Goal: Task Accomplishment & Management: Complete application form

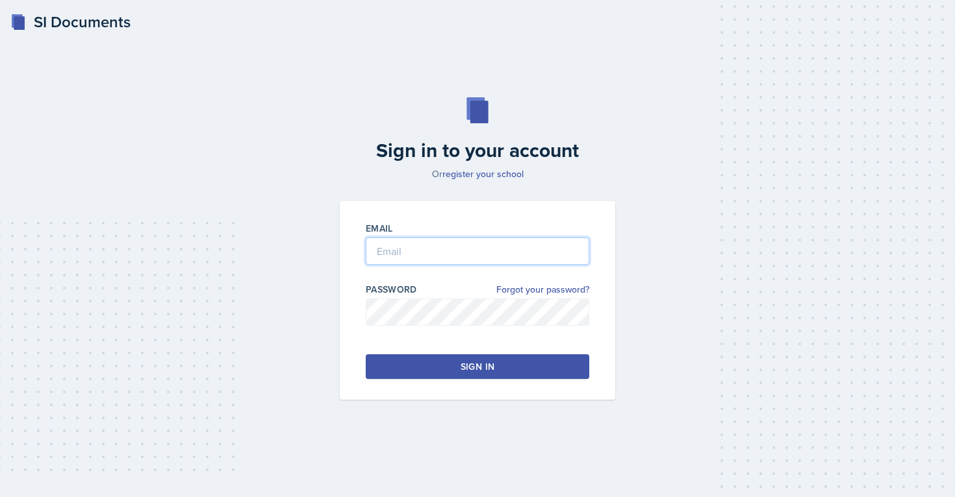
type input "[EMAIL_ADDRESS][PERSON_NAME][DOMAIN_NAME]"
click at [499, 369] on button "Sign in" at bounding box center [477, 367] width 223 height 25
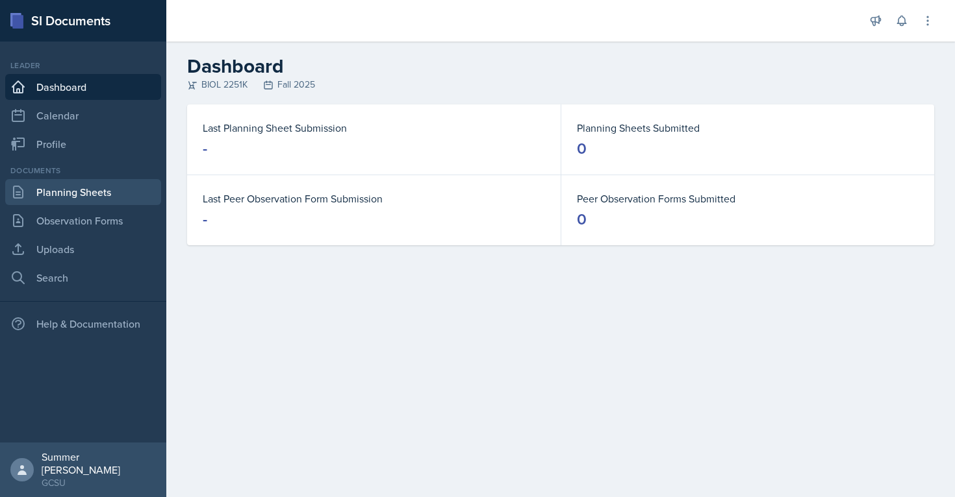
click at [102, 201] on link "Planning Sheets" at bounding box center [83, 192] width 156 height 26
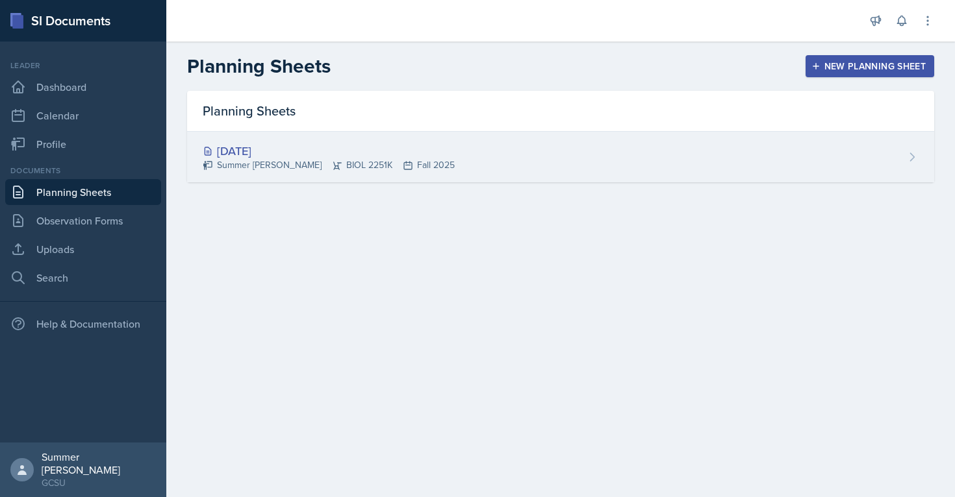
click at [272, 153] on div "[DATE]" at bounding box center [329, 151] width 252 height 18
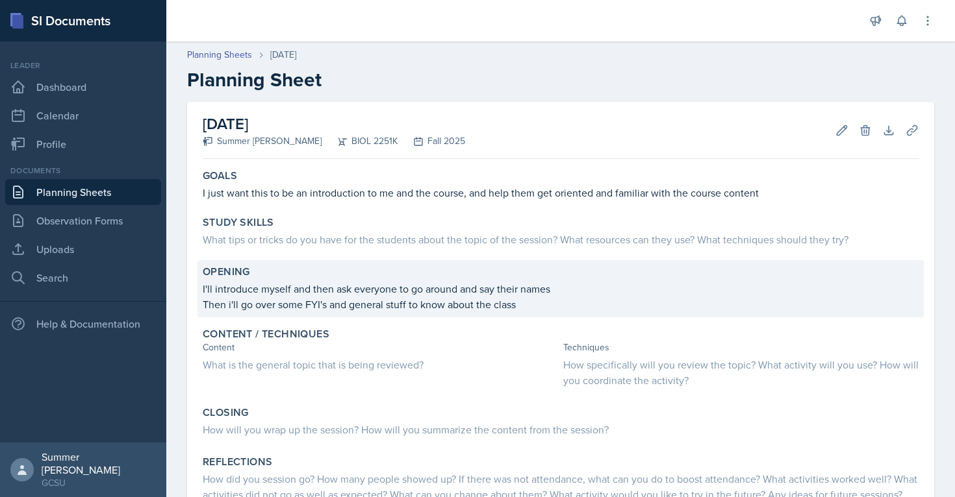
click at [522, 301] on p "Then i'll go over some FYI's and general stuff to know about the class" at bounding box center [561, 305] width 716 height 16
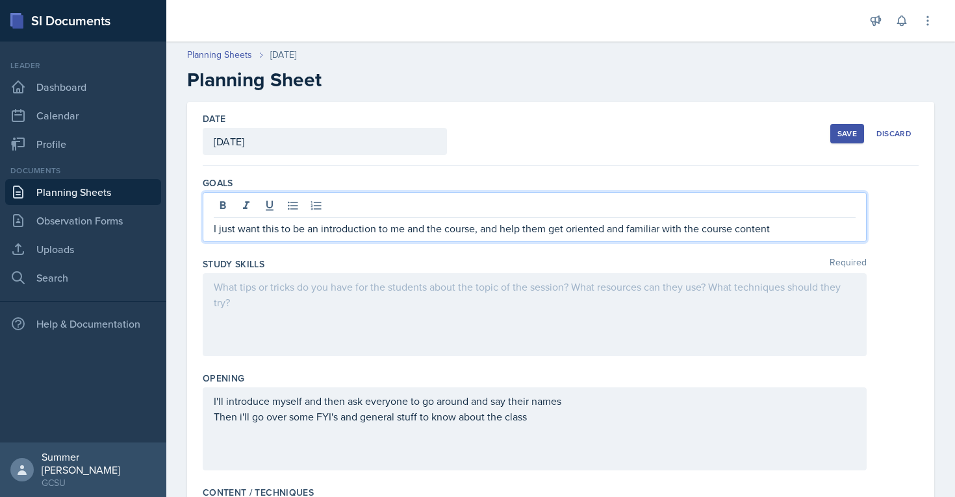
click at [787, 207] on div "I just want this to be an introduction to me and the course, and help them get …" at bounding box center [535, 217] width 664 height 50
click at [651, 269] on div "Study Skills Required" at bounding box center [561, 264] width 716 height 13
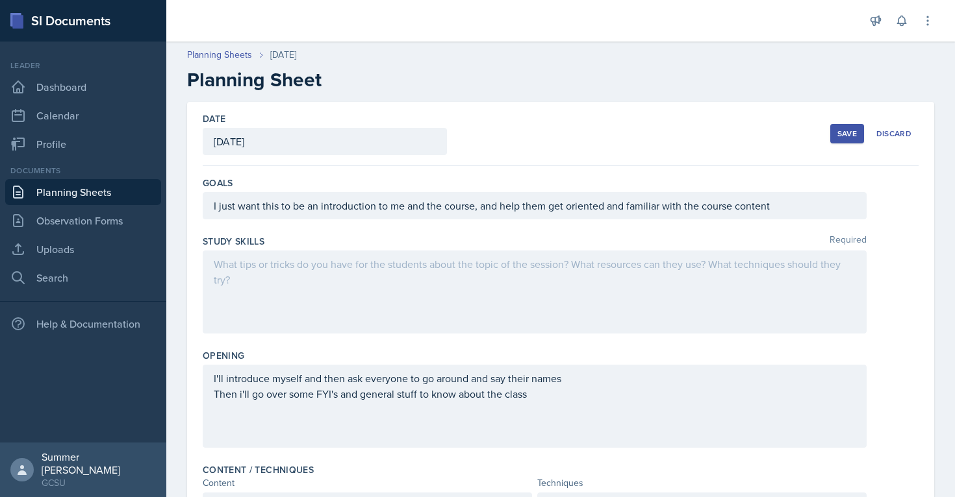
click at [813, 212] on div "I just want this to be an introduction to me and the course, and help them get …" at bounding box center [535, 205] width 664 height 27
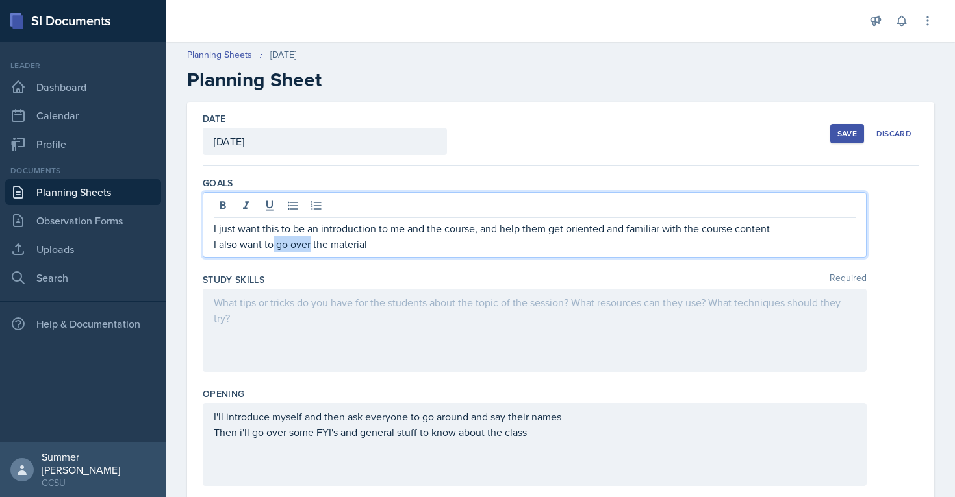
drag, startPoint x: 311, startPoint y: 246, endPoint x: 275, endPoint y: 245, distance: 36.4
click at [275, 245] on p "I also want to go over the material" at bounding box center [535, 244] width 642 height 16
click at [391, 248] on p "I also want to review the material" at bounding box center [535, 244] width 642 height 16
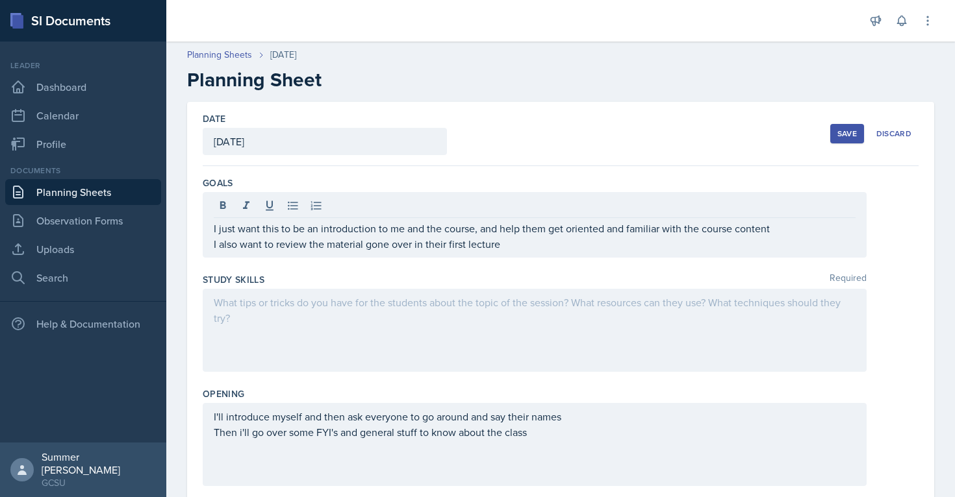
click at [520, 147] on div "Date [DATE] [DATE] 27 28 29 30 31 1 2 3 4 5 6 7 8 9 10 11 12 13 14 15 16 17 18 …" at bounding box center [561, 134] width 716 height 64
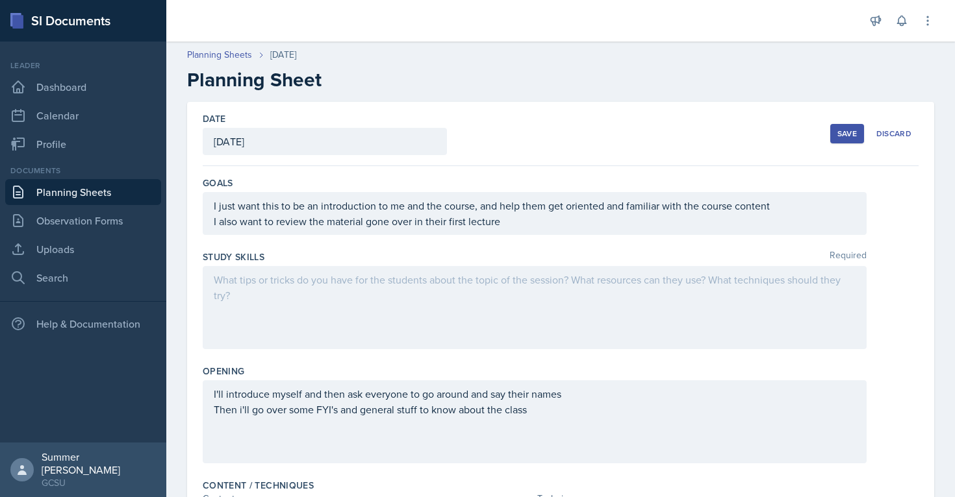
click at [534, 217] on div "I just want this to be an introduction to me and the course, and help them get …" at bounding box center [535, 213] width 664 height 43
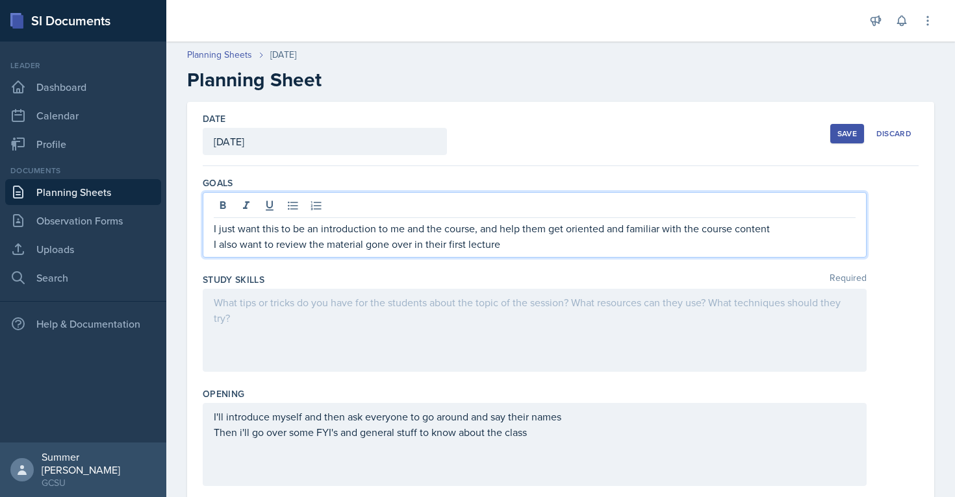
click at [375, 308] on div at bounding box center [535, 330] width 664 height 83
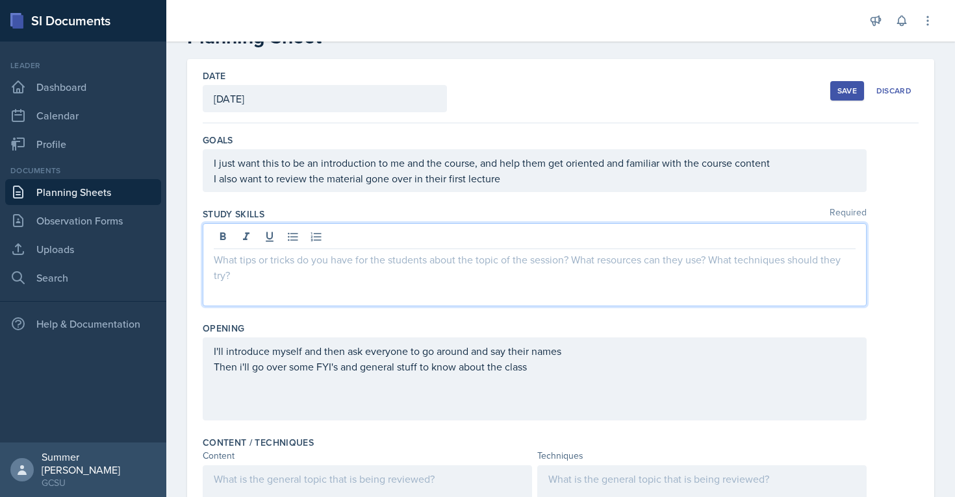
click at [344, 210] on div "Study Skills Required" at bounding box center [561, 214] width 716 height 13
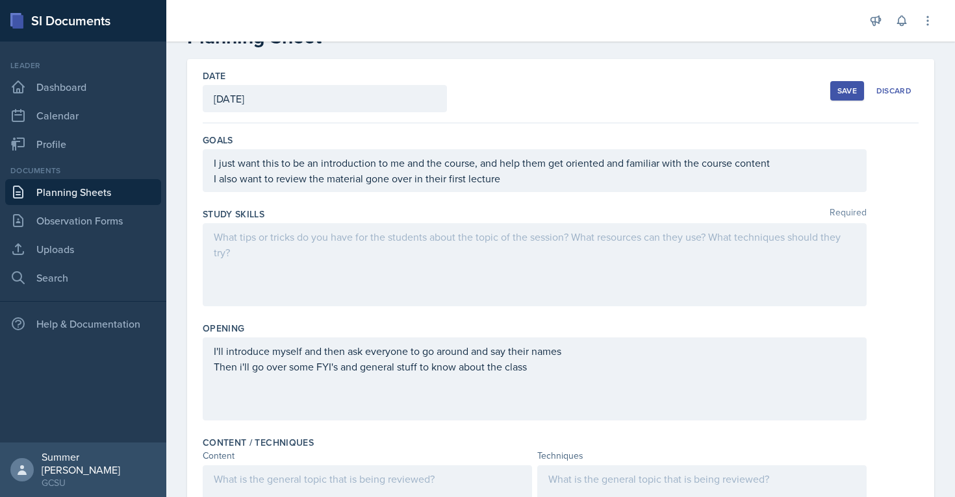
click at [280, 278] on div at bounding box center [535, 264] width 664 height 83
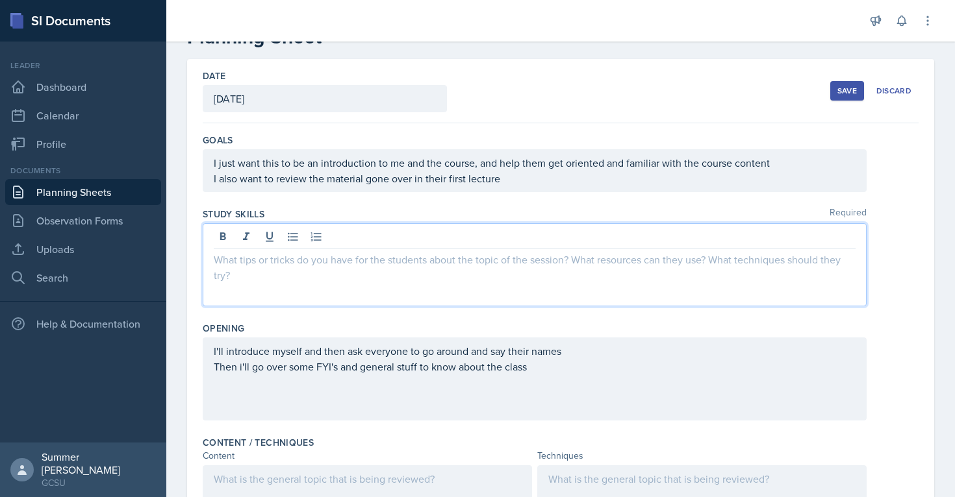
scroll to position [66, 0]
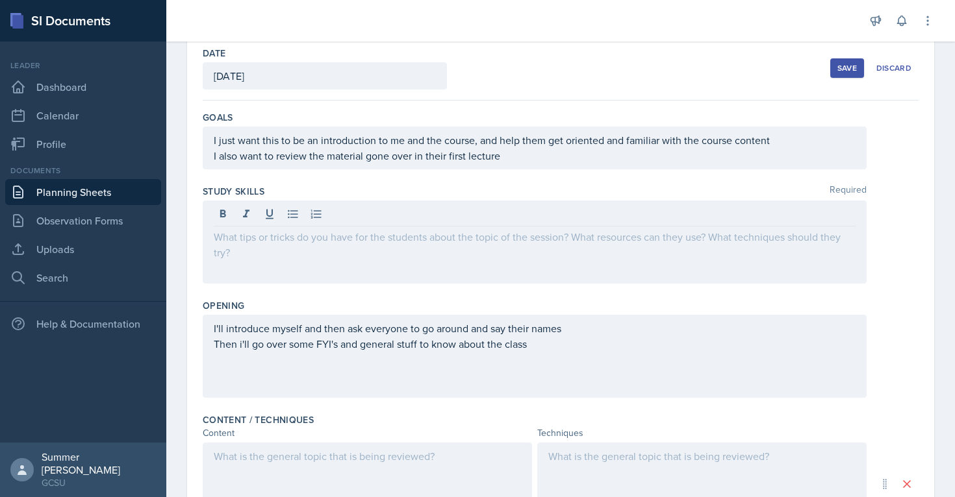
click at [421, 184] on div "Study Skills Required" at bounding box center [561, 237] width 716 height 114
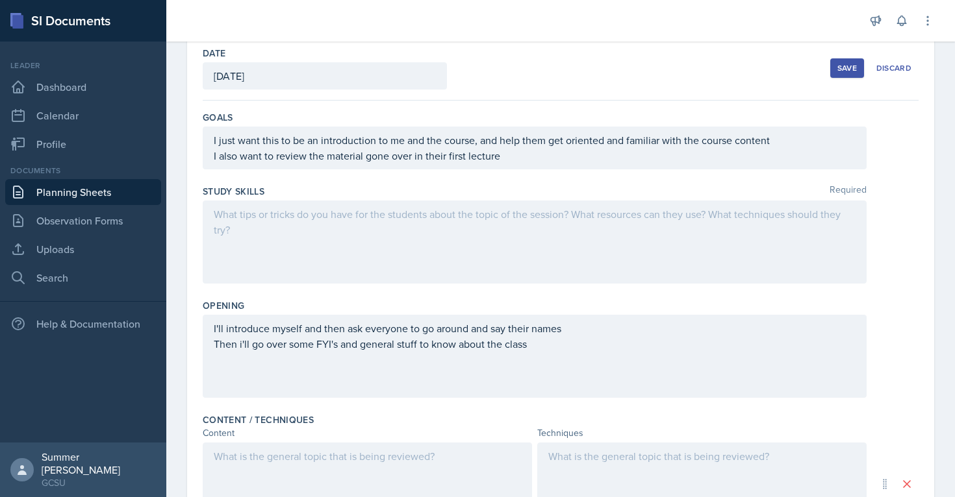
click at [367, 223] on div at bounding box center [535, 242] width 664 height 83
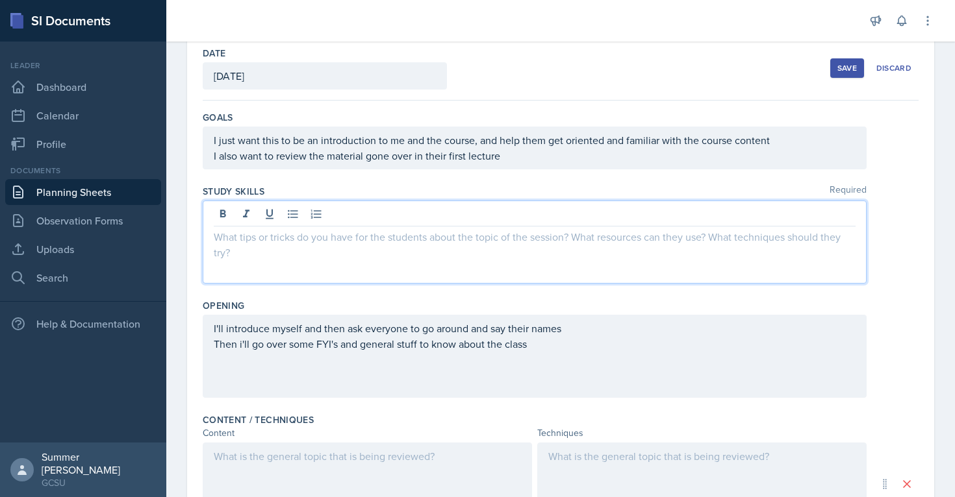
scroll to position [88, 0]
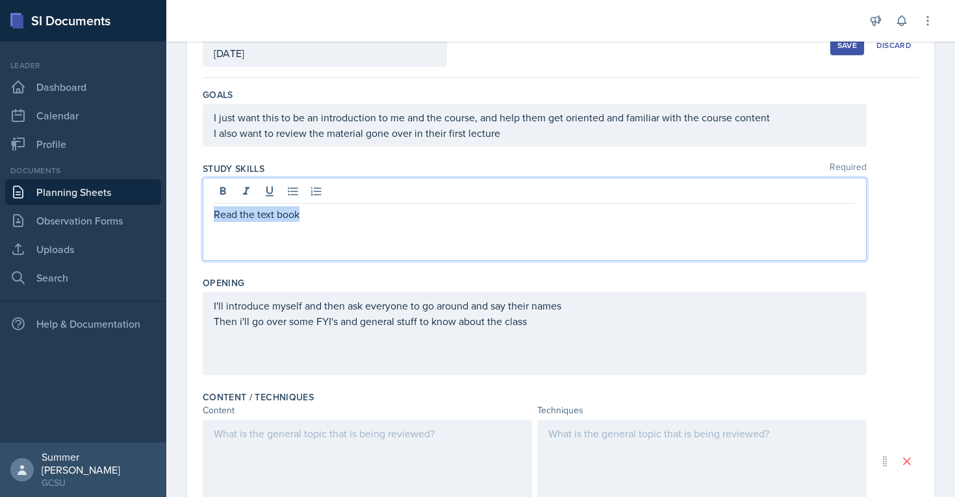
drag, startPoint x: 307, startPoint y: 219, endPoint x: 188, endPoint y: 219, distance: 118.8
click at [188, 219] on div "Date [DATE] [DATE] 27 28 29 30 31 1 2 3 4 5 6 7 8 9 10 11 12 13 14 15 16 17 18 …" at bounding box center [560, 396] width 747 height 764
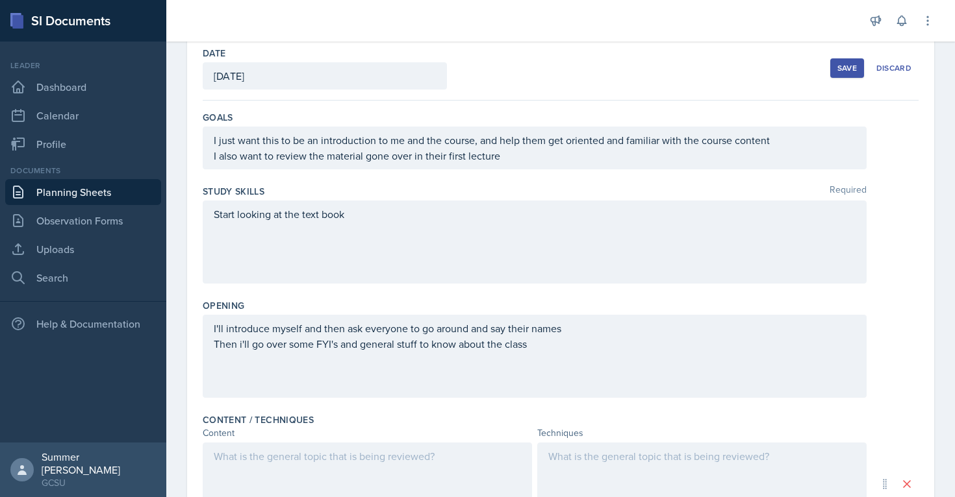
click at [292, 184] on div "Study Skills Required Start looking at the text book" at bounding box center [561, 237] width 716 height 114
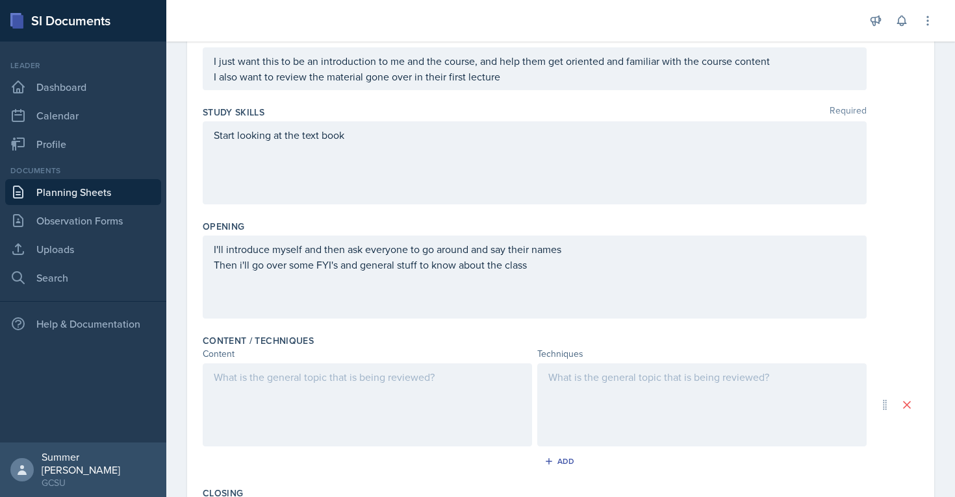
scroll to position [159, 0]
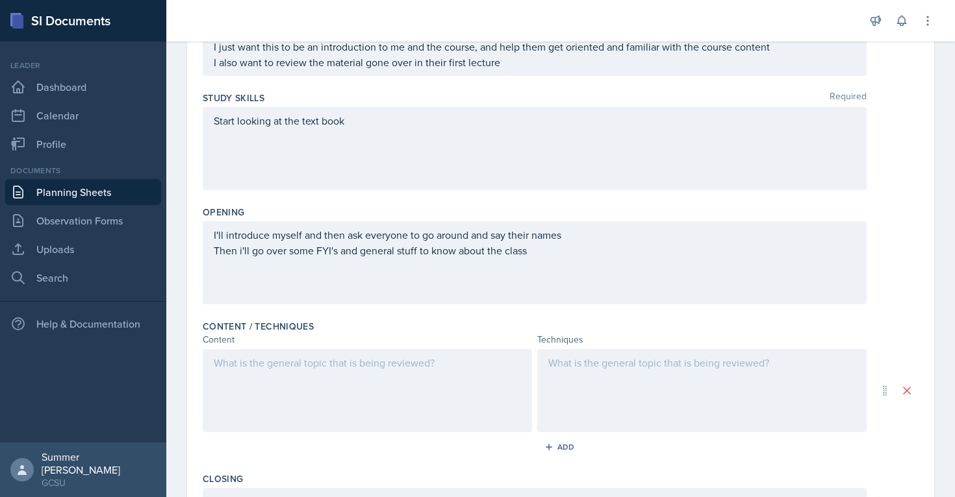
click at [552, 251] on p "Then i'll go over some FYI's and general stuff to know about the class" at bounding box center [535, 251] width 642 height 16
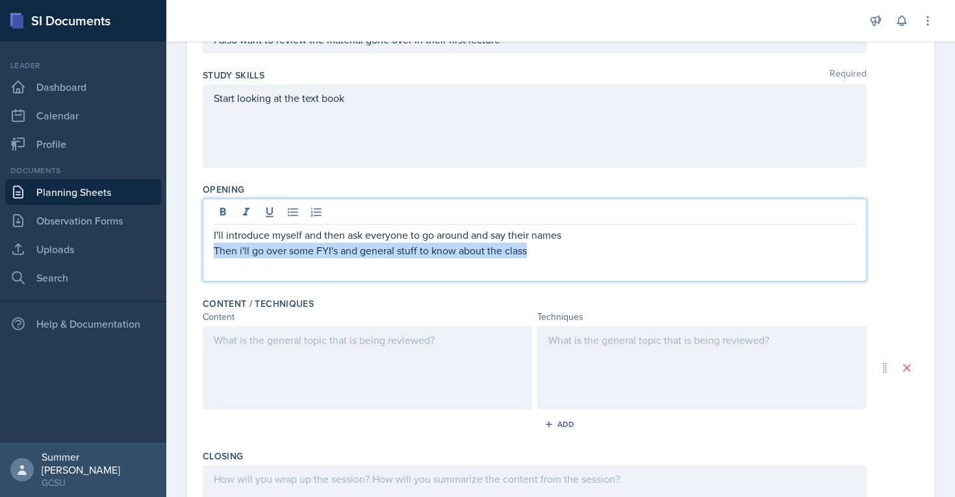
drag, startPoint x: 547, startPoint y: 252, endPoint x: 212, endPoint y: 255, distance: 335.1
click at [212, 255] on div "I'll introduce myself and then ask everyone to go around and say their names Th…" at bounding box center [535, 240] width 664 height 83
copy p "Then i'll go over some FYI's and general stuff to know about the class"
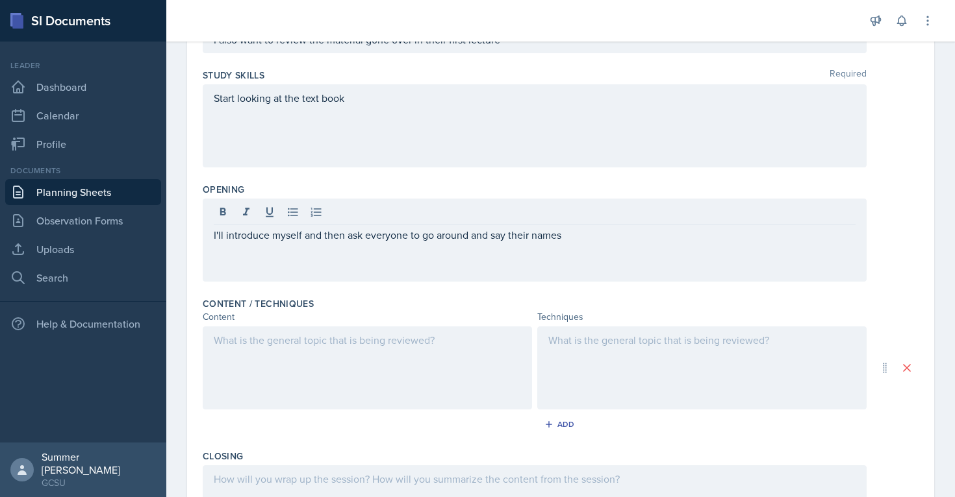
click at [218, 364] on div at bounding box center [367, 368] width 329 height 83
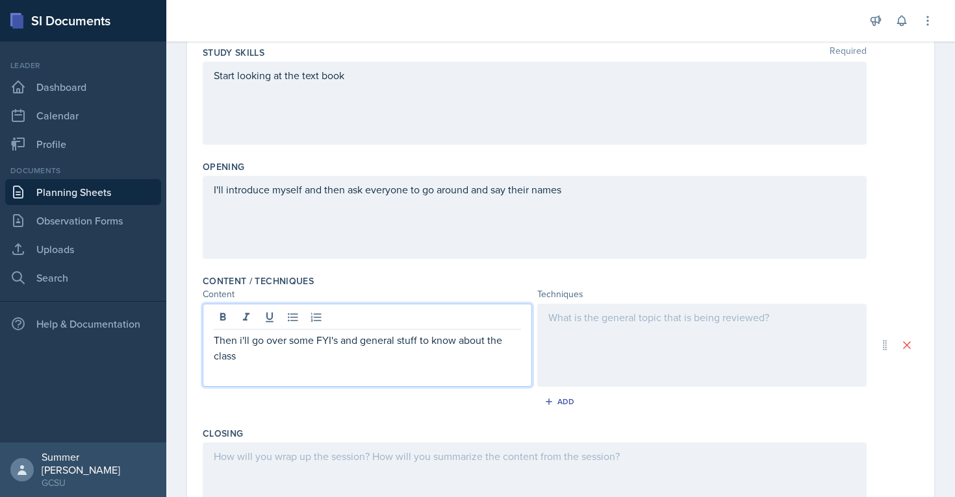
click at [251, 364] on p at bounding box center [367, 372] width 307 height 16
click at [257, 357] on p "Then i'll go over some FYI's and general stuff to know about the class" at bounding box center [367, 347] width 307 height 31
click at [231, 343] on p "Then i'll go over some FYI's and general stuff to know about the class" at bounding box center [367, 347] width 307 height 31
click at [513, 344] on p "i'll go over some FYI's and general stuff to know about the class" at bounding box center [367, 340] width 307 height 16
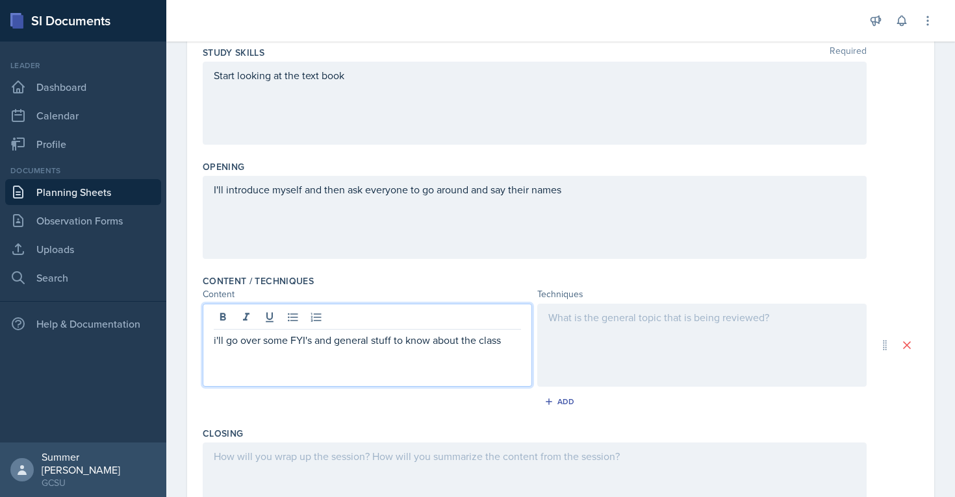
click at [596, 324] on div at bounding box center [701, 345] width 329 height 83
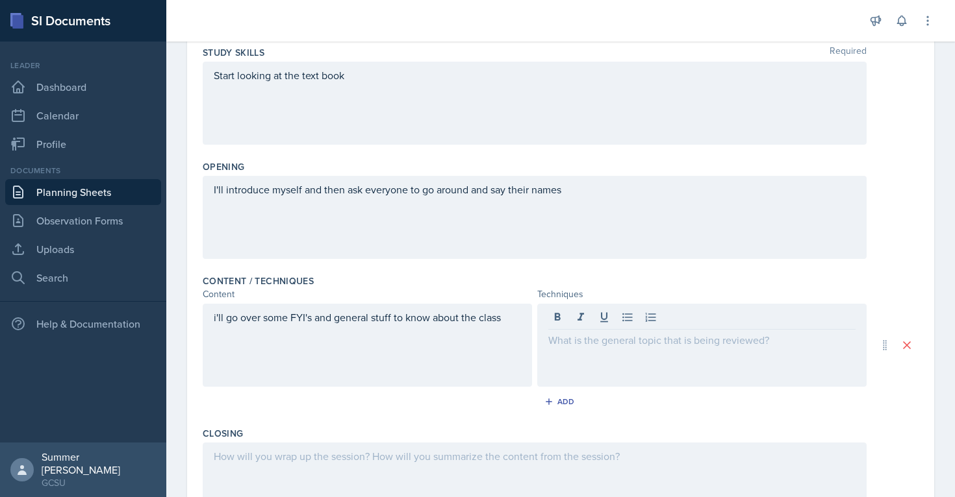
click at [560, 348] on div at bounding box center [701, 345] width 329 height 83
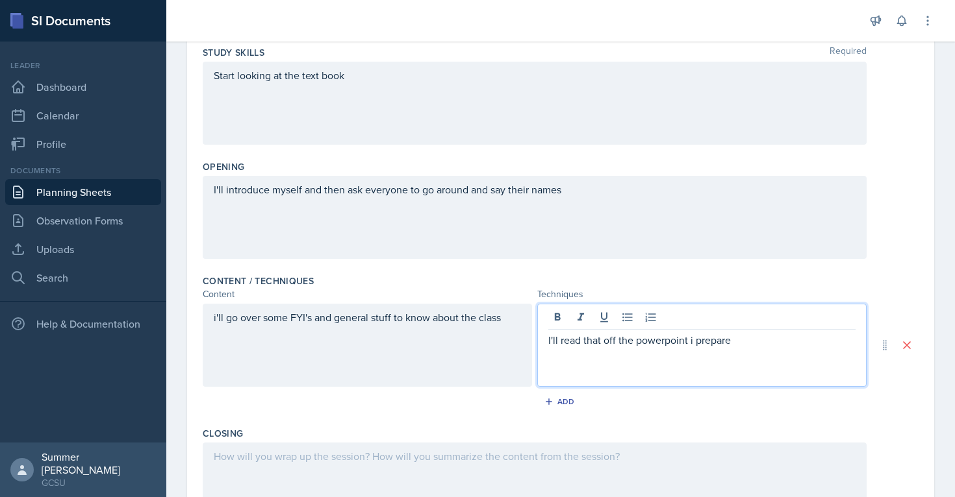
click at [456, 429] on div "Closing" at bounding box center [561, 433] width 716 height 13
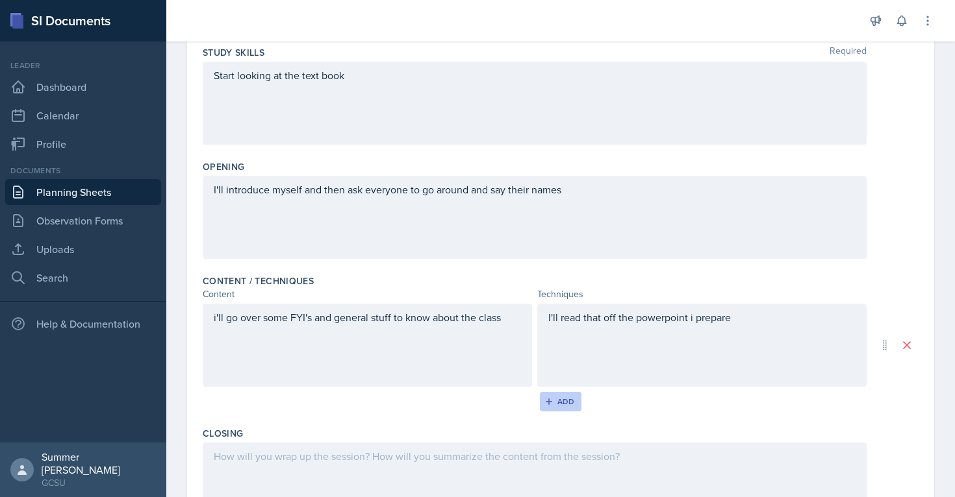
click at [570, 401] on div "Add" at bounding box center [561, 402] width 28 height 10
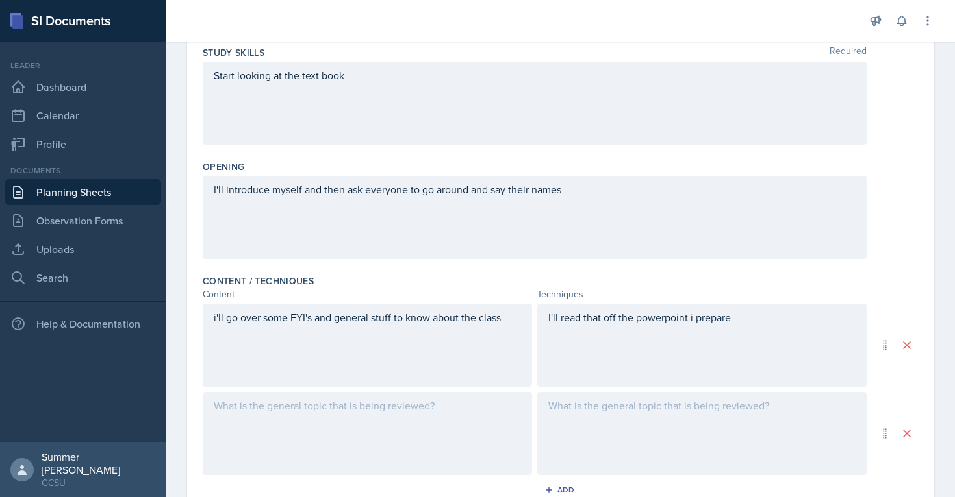
click at [348, 398] on div at bounding box center [367, 433] width 329 height 83
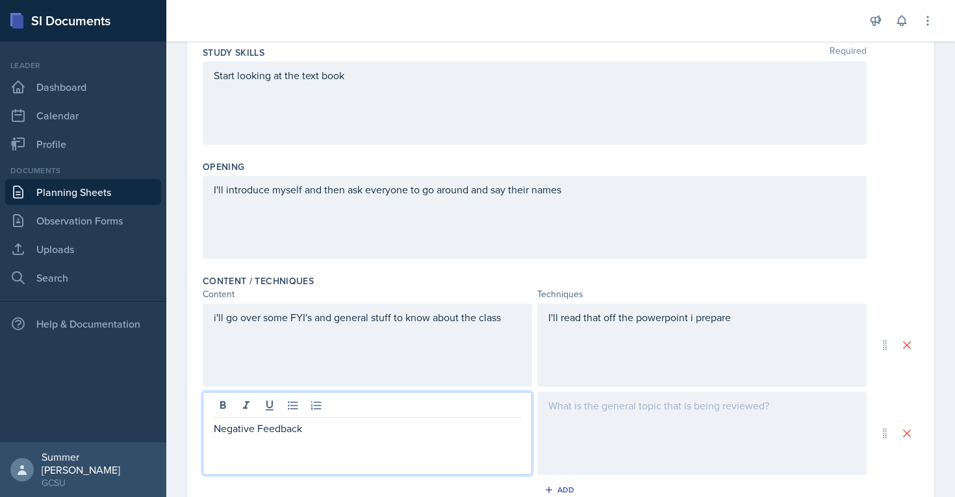
click at [247, 428] on p "Negative Feedback" at bounding box center [367, 429] width 307 height 16
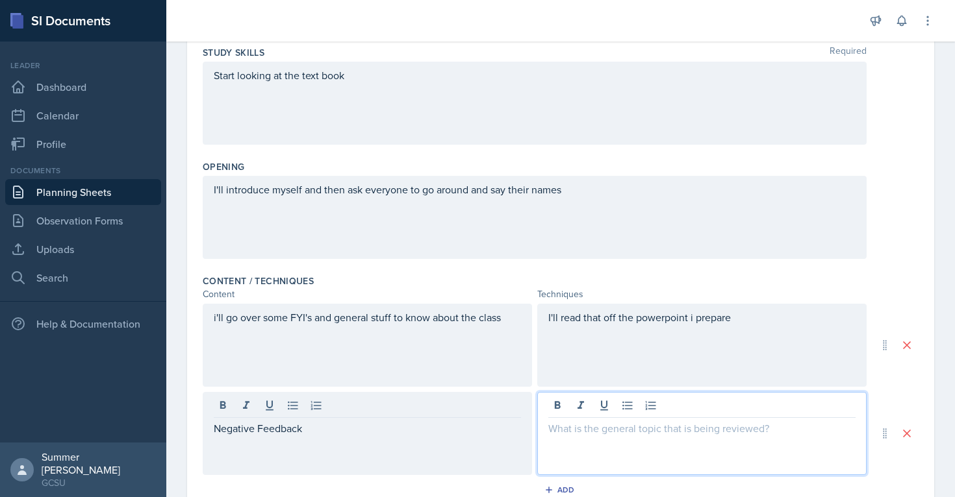
click at [642, 413] on div at bounding box center [701, 433] width 329 height 83
click at [786, 271] on div "Content / Techniques Content Techniques i'll go over some FYI's and general stu…" at bounding box center [561, 389] width 716 height 241
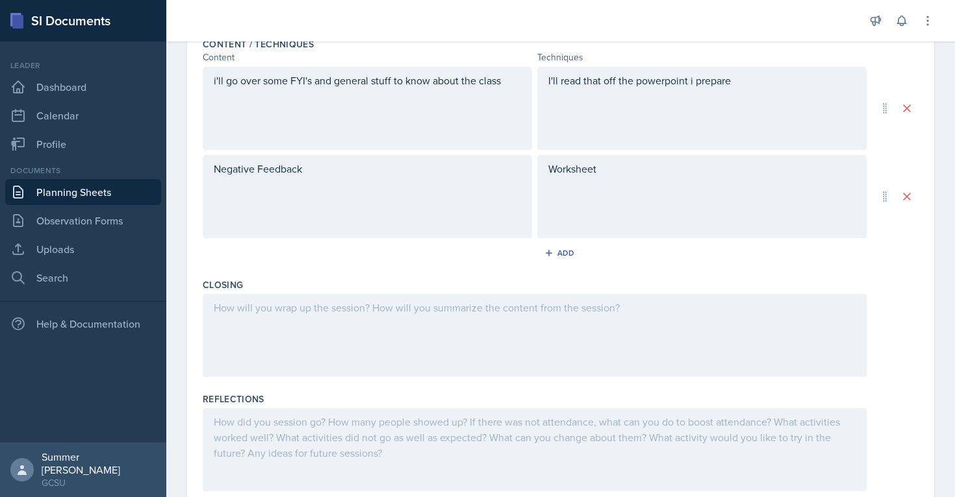
scroll to position [444, 0]
click at [430, 315] on div at bounding box center [535, 333] width 664 height 83
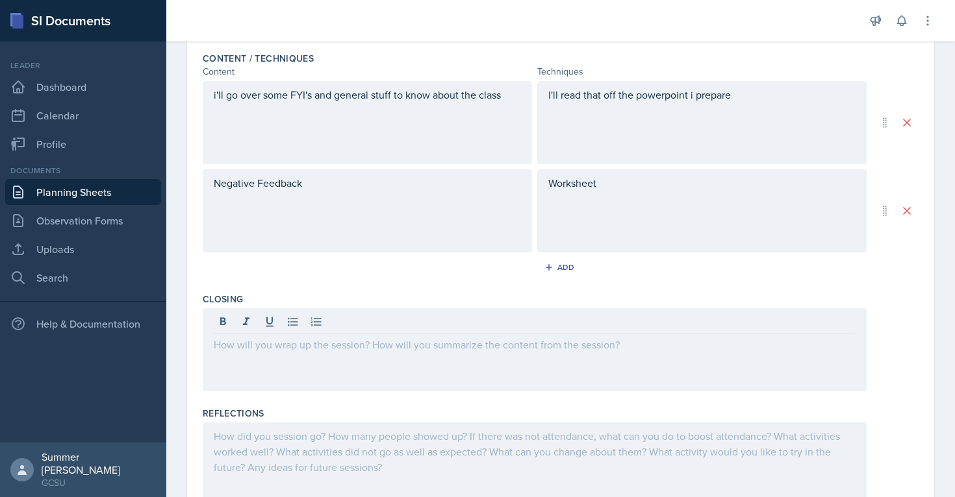
scroll to position [428, 0]
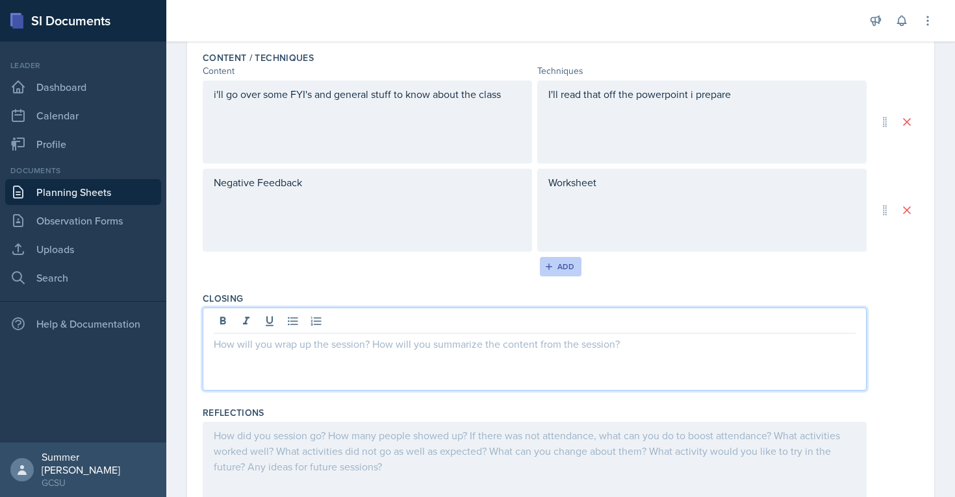
click at [560, 263] on div "Add" at bounding box center [561, 267] width 28 height 10
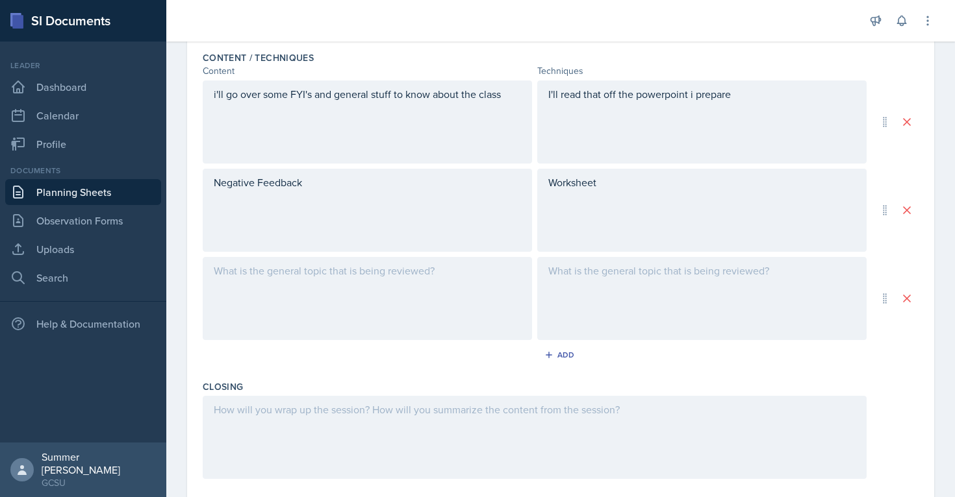
click at [249, 277] on div at bounding box center [367, 298] width 329 height 83
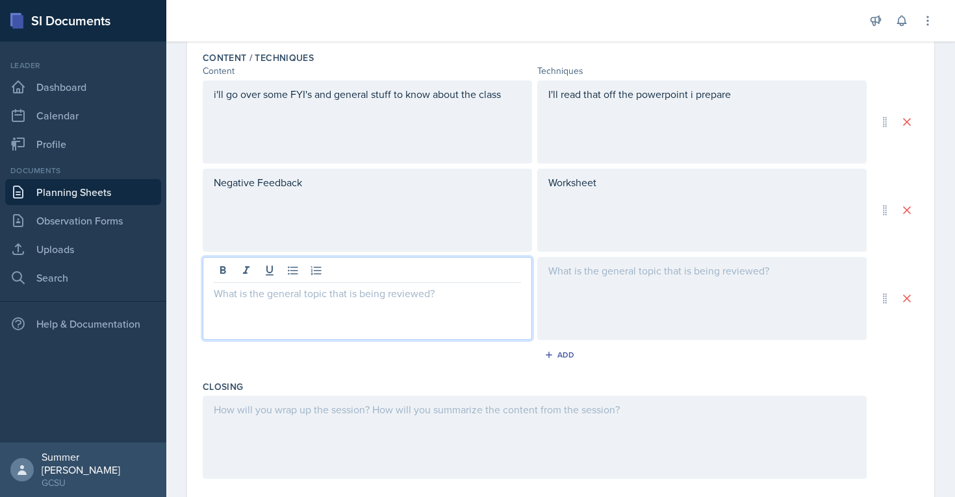
click at [266, 210] on div "Negative Feedback" at bounding box center [367, 210] width 329 height 83
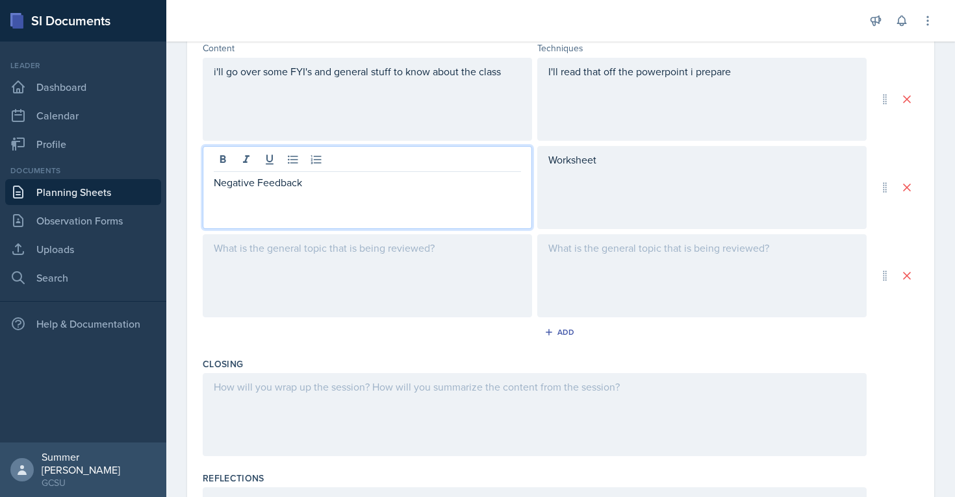
click at [435, 193] on div "Negative Feedback" at bounding box center [367, 187] width 329 height 83
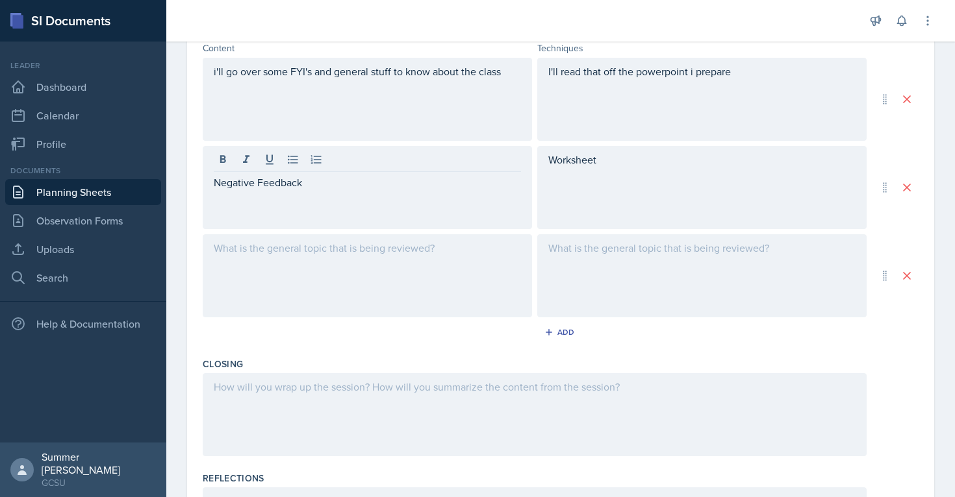
click at [344, 240] on div at bounding box center [367, 275] width 329 height 83
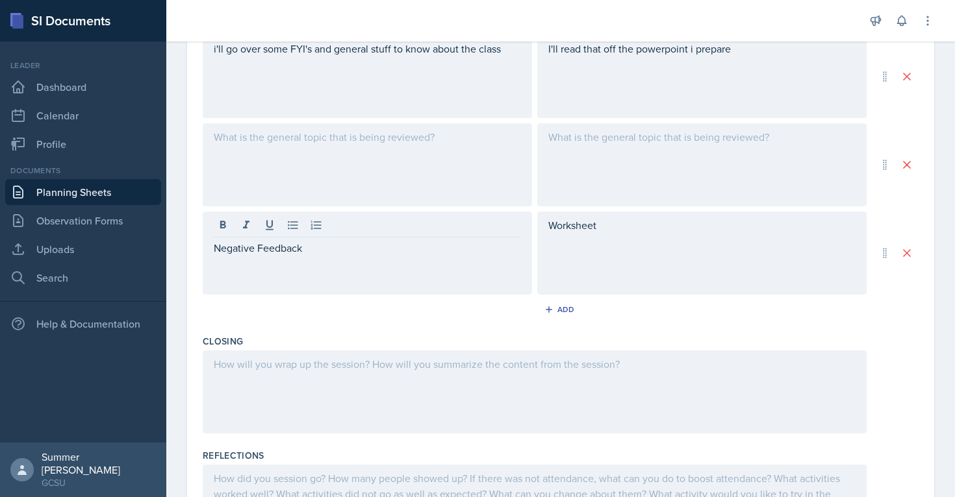
click at [429, 166] on div at bounding box center [367, 164] width 329 height 83
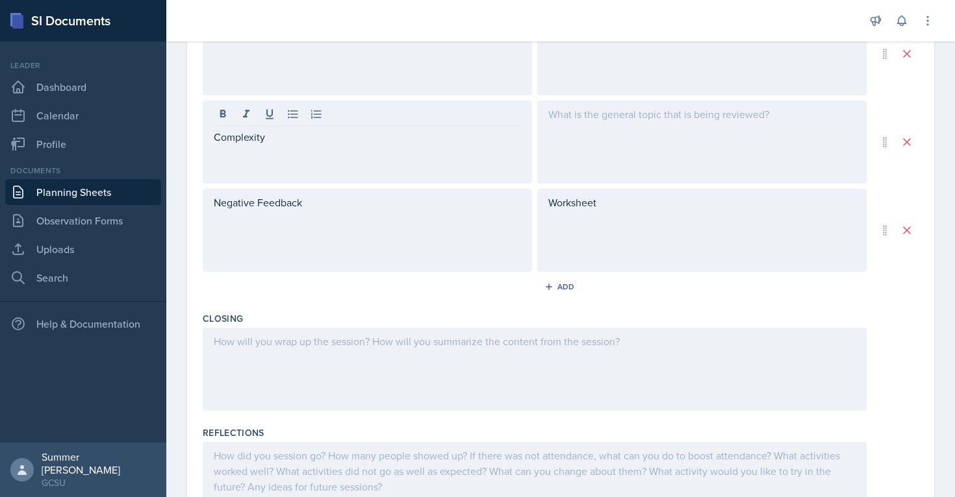
click at [625, 167] on div at bounding box center [701, 142] width 329 height 83
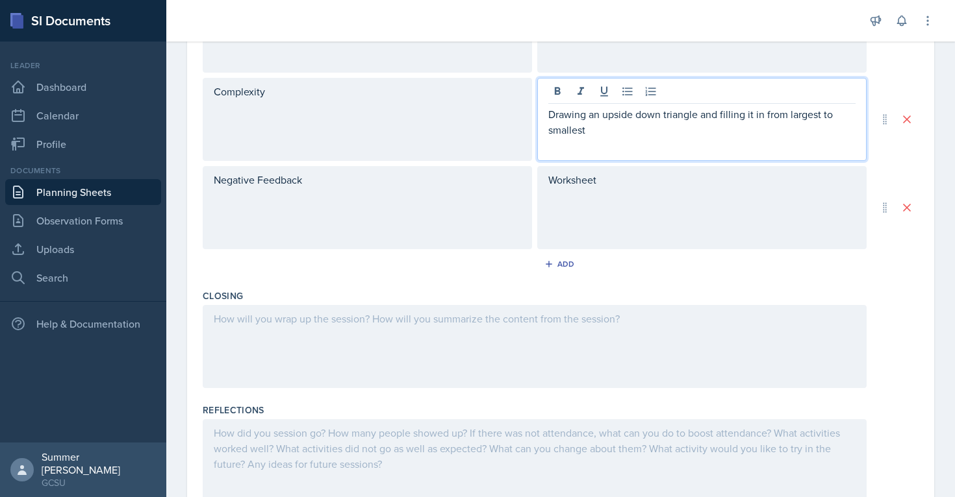
click at [448, 282] on div "Content / Techniques Content Techniques i'll go over some FYI's and general stu…" at bounding box center [561, 119] width 716 height 329
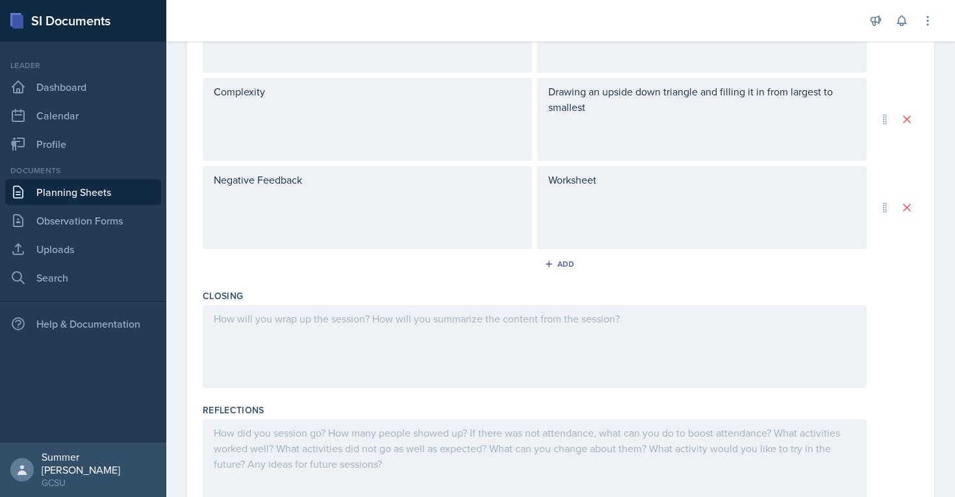
click at [397, 376] on div at bounding box center [535, 346] width 664 height 83
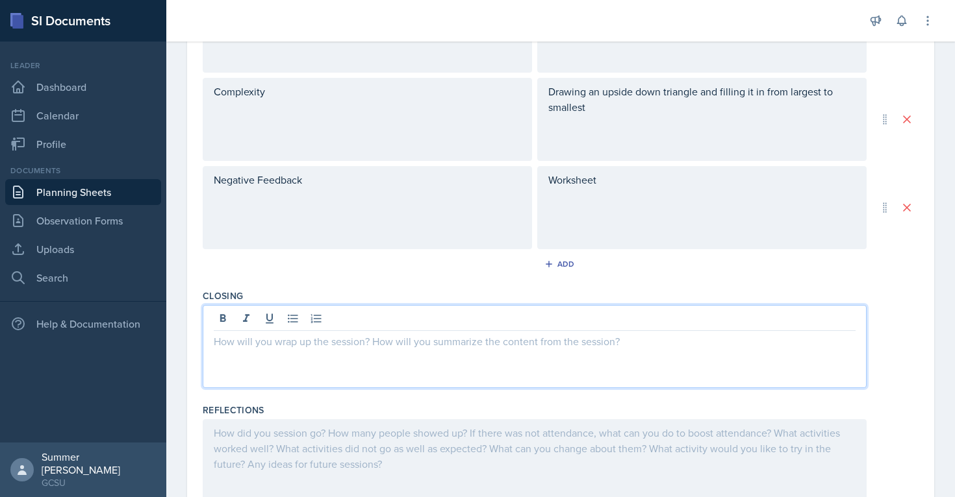
scroll to position [542, 0]
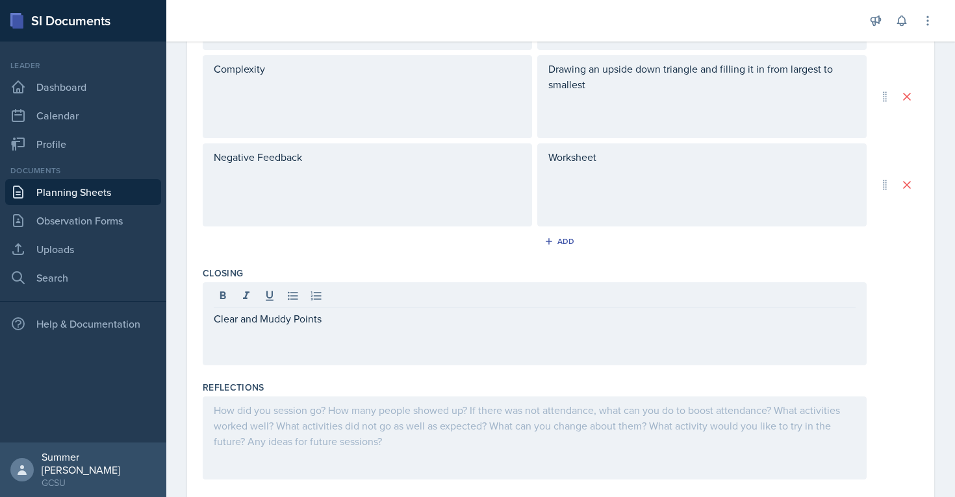
click at [276, 250] on div "Add" at bounding box center [561, 244] width 716 height 25
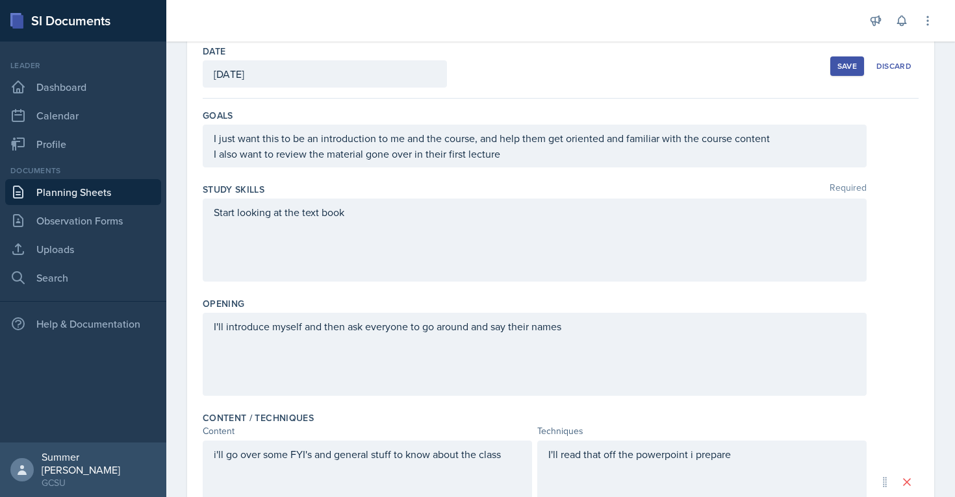
scroll to position [0, 0]
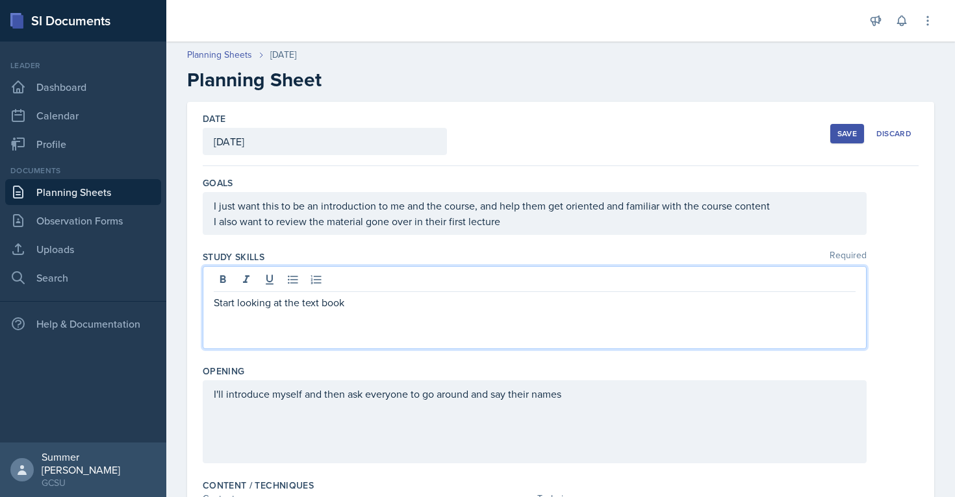
click at [355, 279] on div "Start looking at the text book" at bounding box center [535, 307] width 664 height 83
click at [355, 264] on div "Study Skills Required Start looking at the text book" at bounding box center [561, 302] width 716 height 114
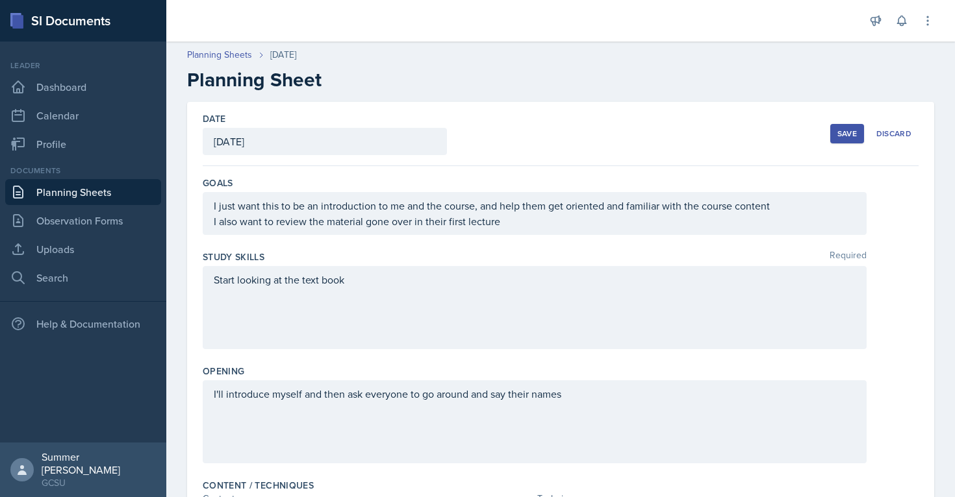
click at [357, 280] on div "Start looking at the text book" at bounding box center [535, 307] width 664 height 83
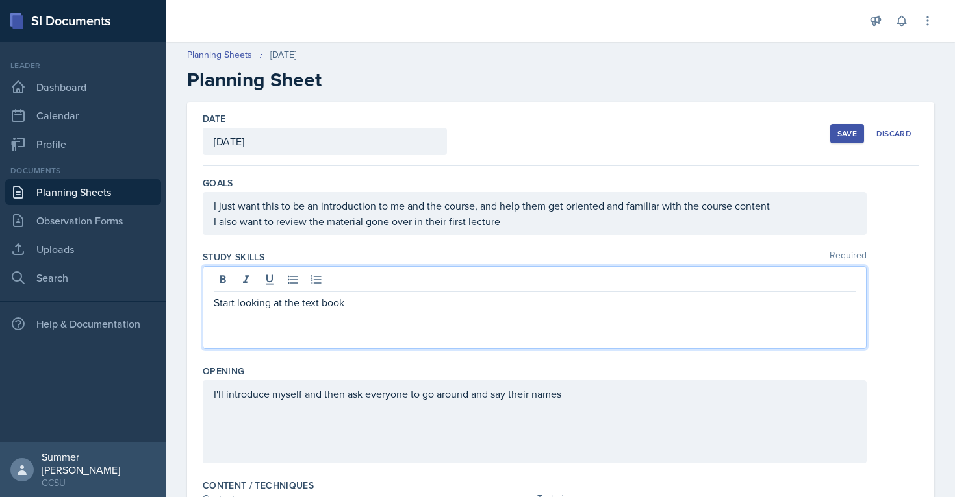
click at [346, 255] on div "Study Skills Required" at bounding box center [561, 257] width 716 height 13
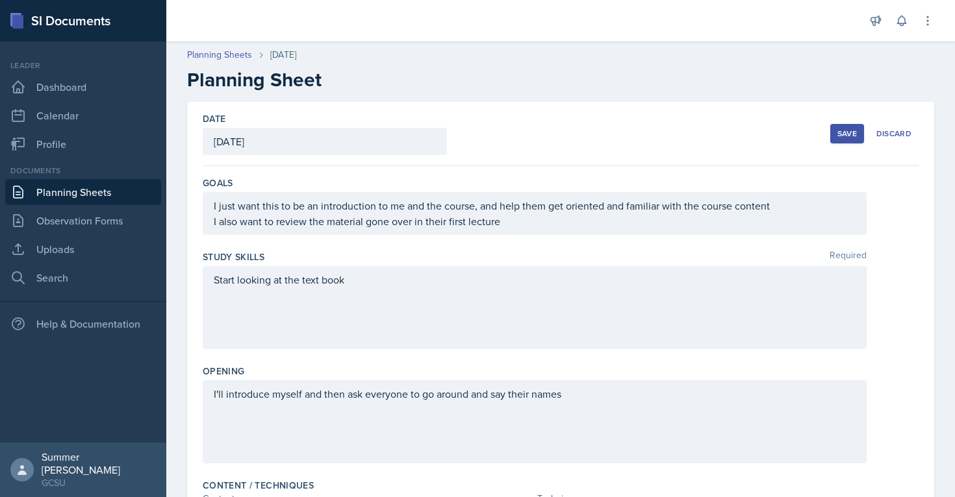
click at [355, 280] on div "Start looking at the text book" at bounding box center [535, 307] width 664 height 83
click at [360, 254] on div "Study Skills Required" at bounding box center [561, 257] width 716 height 13
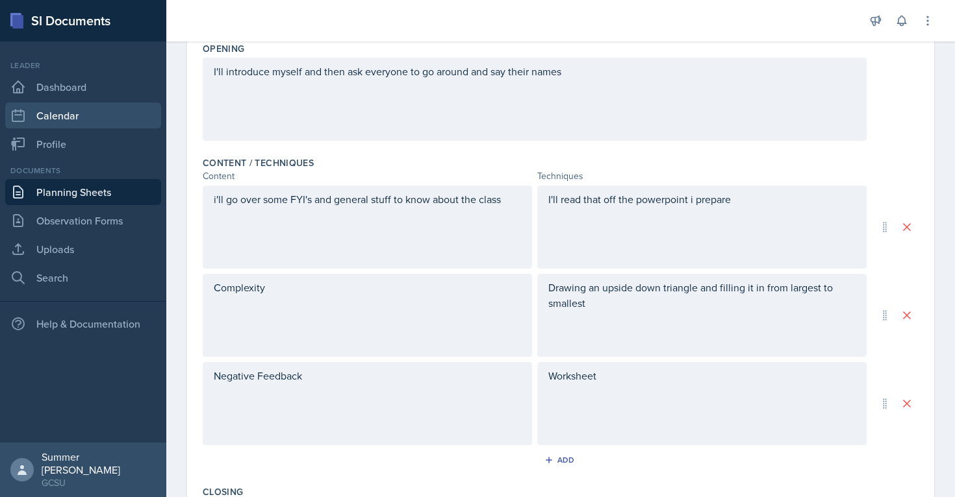
scroll to position [331, 0]
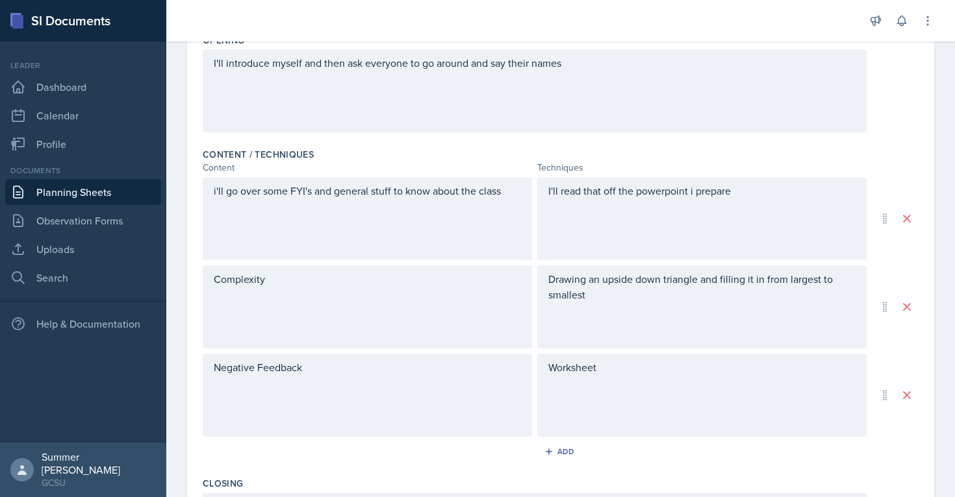
click at [601, 301] on p "Drawing an upside down triangle and filling it in from largest to smallest" at bounding box center [701, 286] width 307 height 31
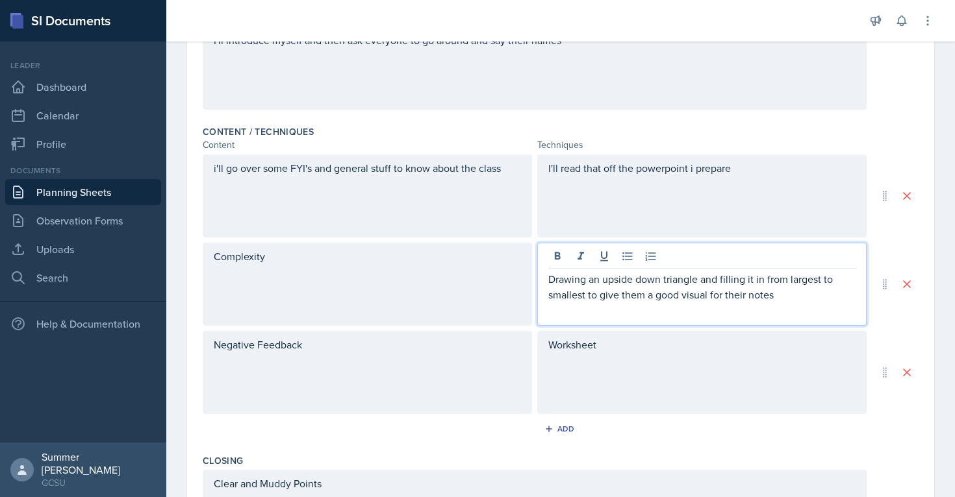
click at [658, 396] on div "Worksheet" at bounding box center [701, 372] width 329 height 83
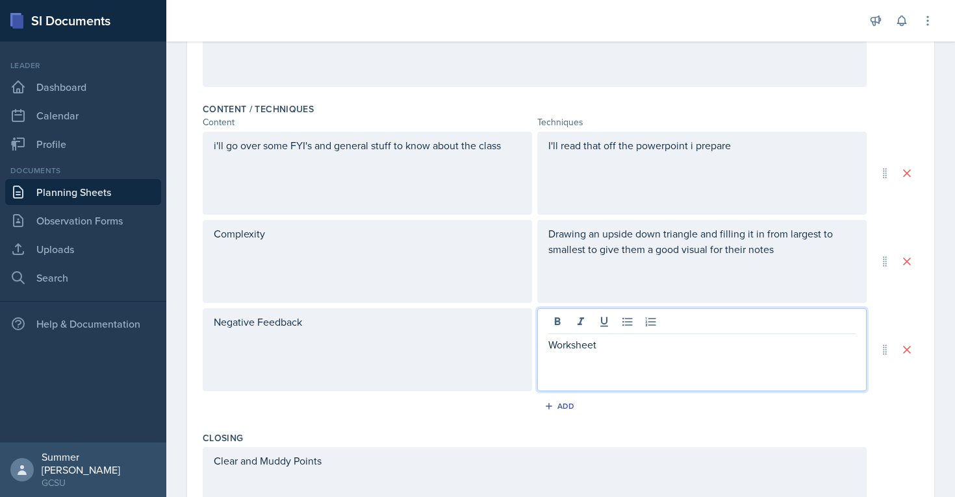
click at [549, 348] on p "Worksheet" at bounding box center [701, 345] width 307 height 16
click at [630, 345] on p "Work through a Worksheet" at bounding box center [701, 345] width 307 height 16
click at [698, 351] on p "Work through a worksheet" at bounding box center [701, 345] width 307 height 16
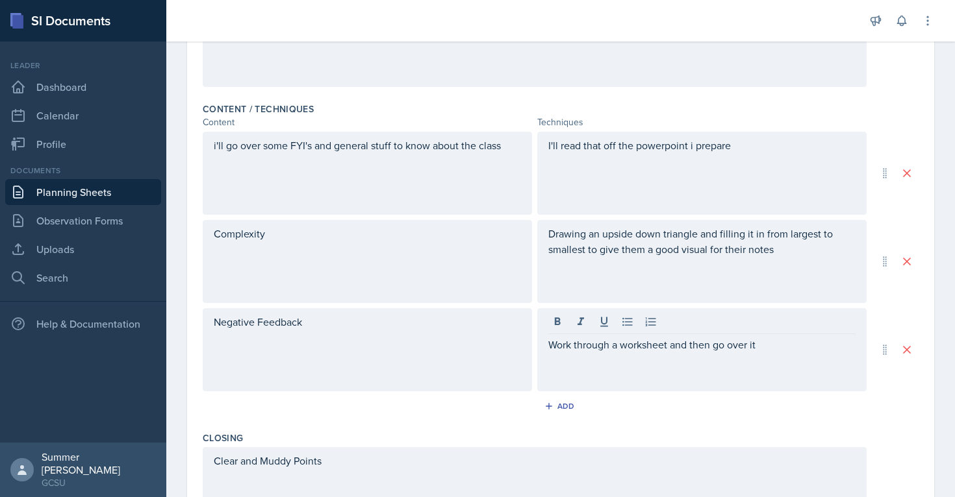
click at [729, 438] on div "Closing" at bounding box center [561, 438] width 716 height 13
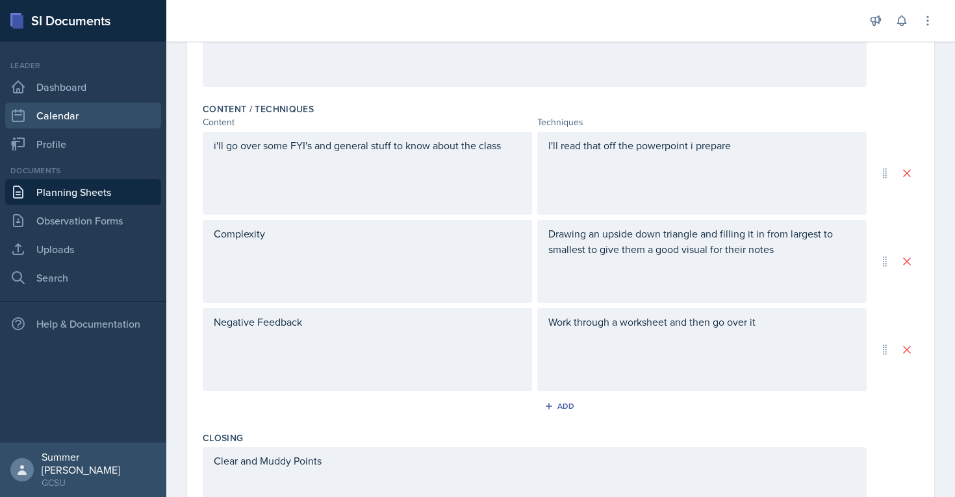
click at [76, 114] on link "Calendar" at bounding box center [83, 116] width 156 height 26
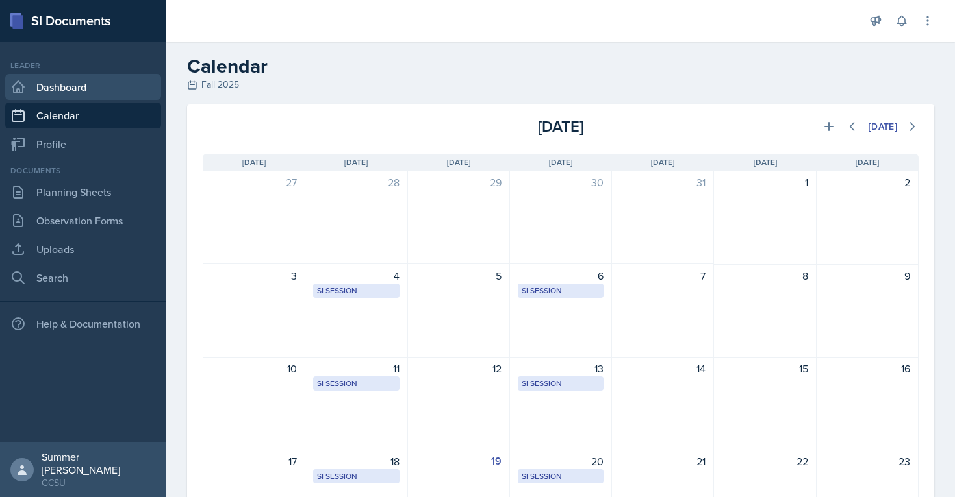
click at [93, 90] on link "Dashboard" at bounding box center [83, 87] width 156 height 26
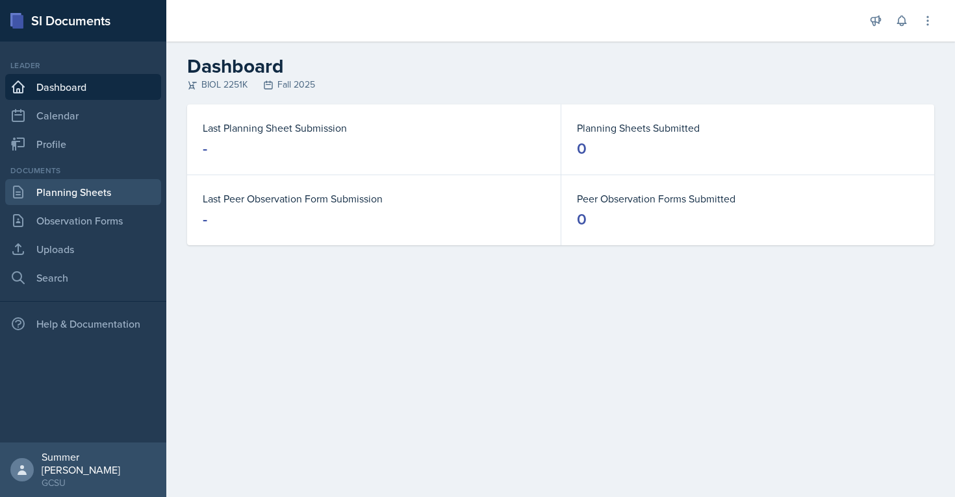
click at [82, 188] on link "Planning Sheets" at bounding box center [83, 192] width 156 height 26
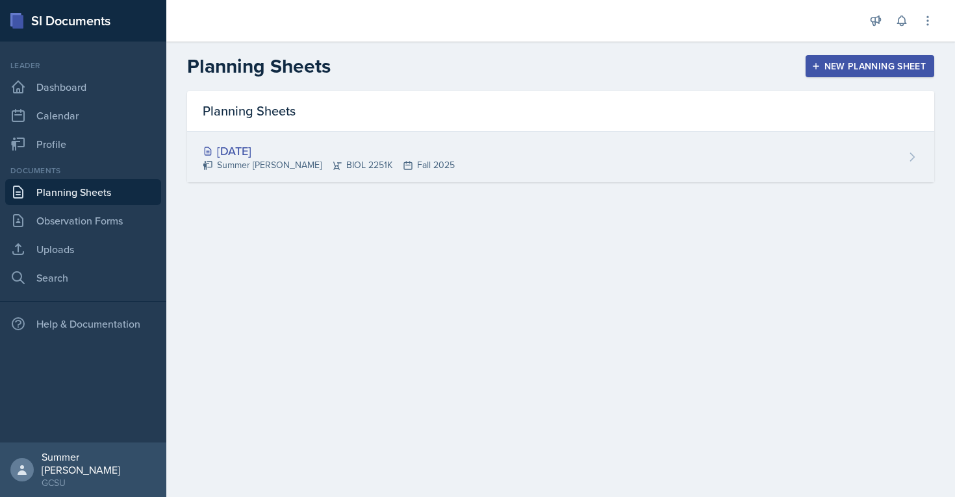
click at [266, 146] on div "[DATE]" at bounding box center [329, 151] width 252 height 18
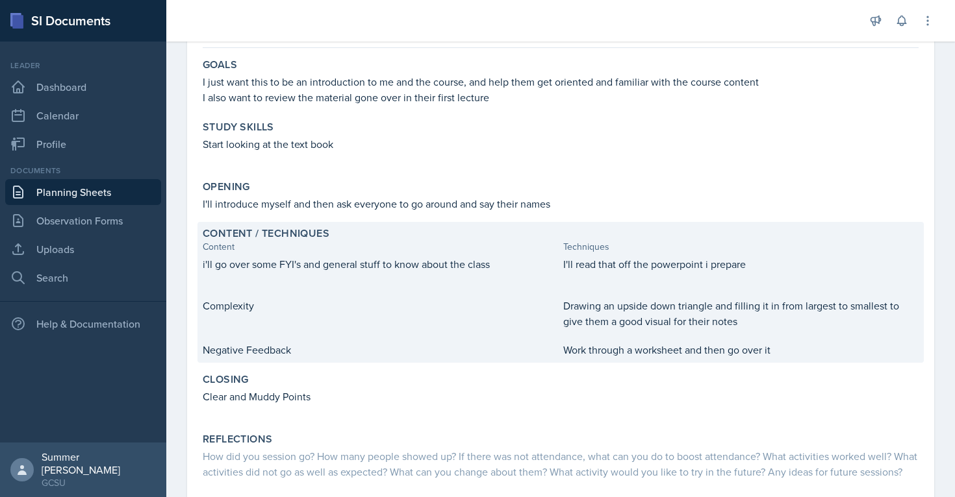
scroll to position [128, 0]
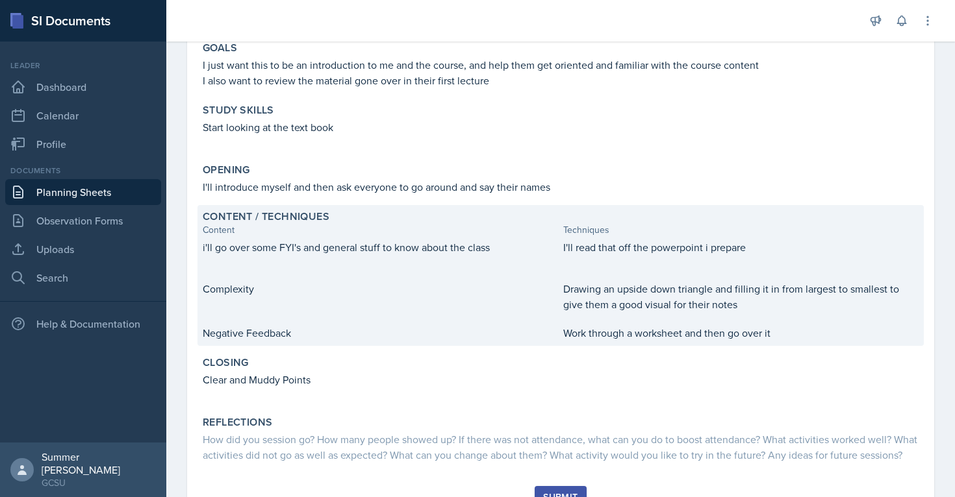
click at [292, 288] on p "Complexity" at bounding box center [380, 289] width 355 height 16
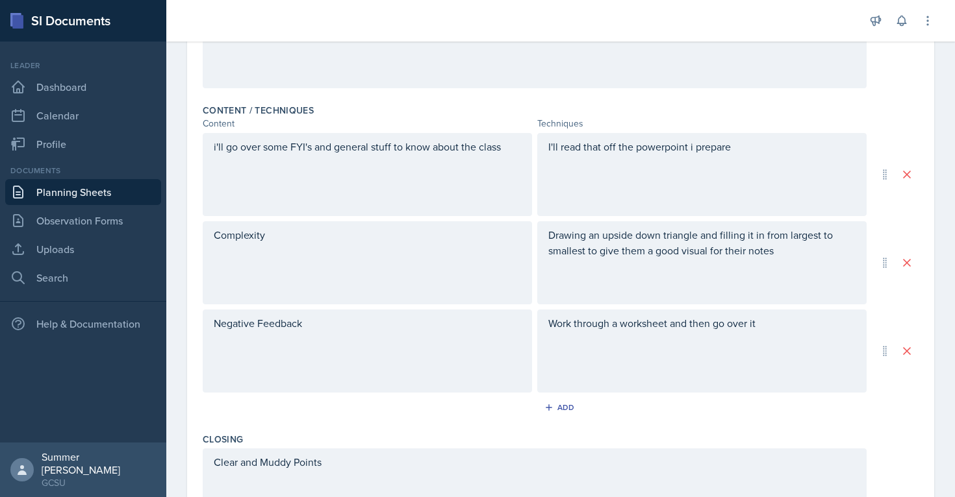
scroll to position [379, 0]
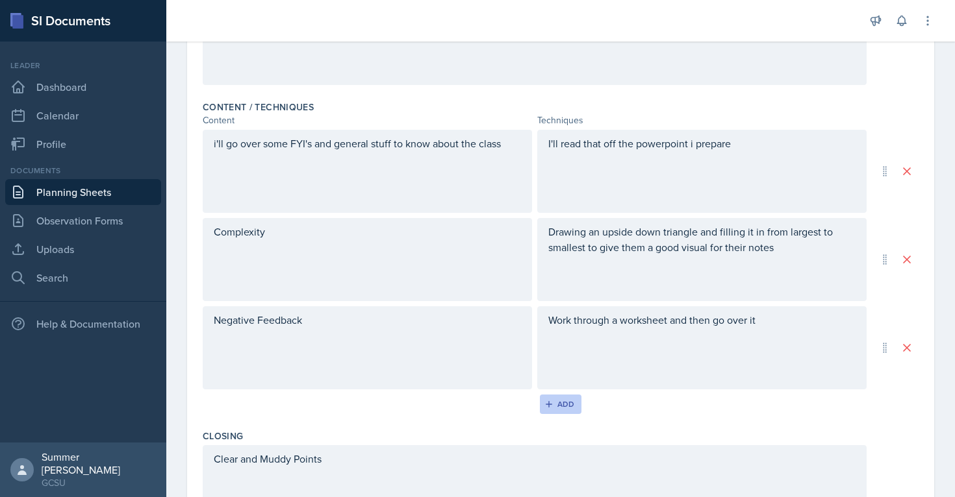
click at [562, 403] on div "Add" at bounding box center [561, 404] width 28 height 10
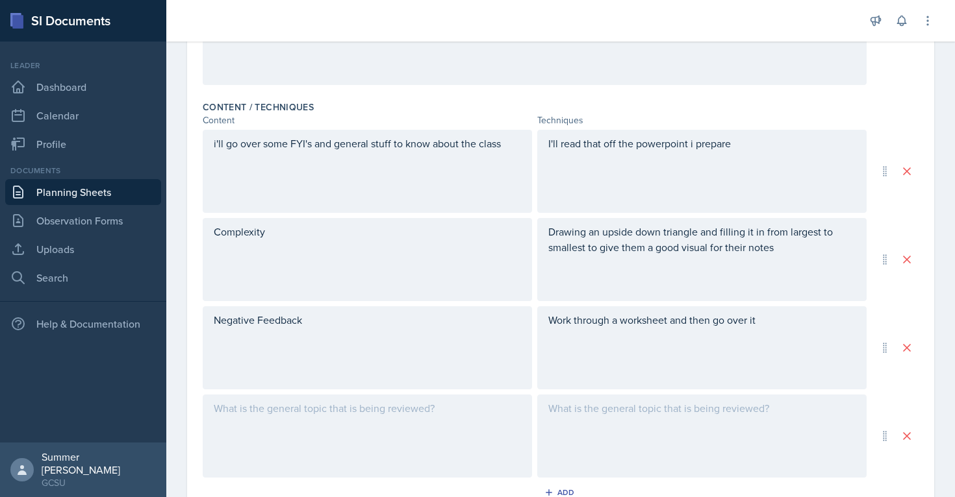
click at [370, 436] on div at bounding box center [367, 436] width 329 height 83
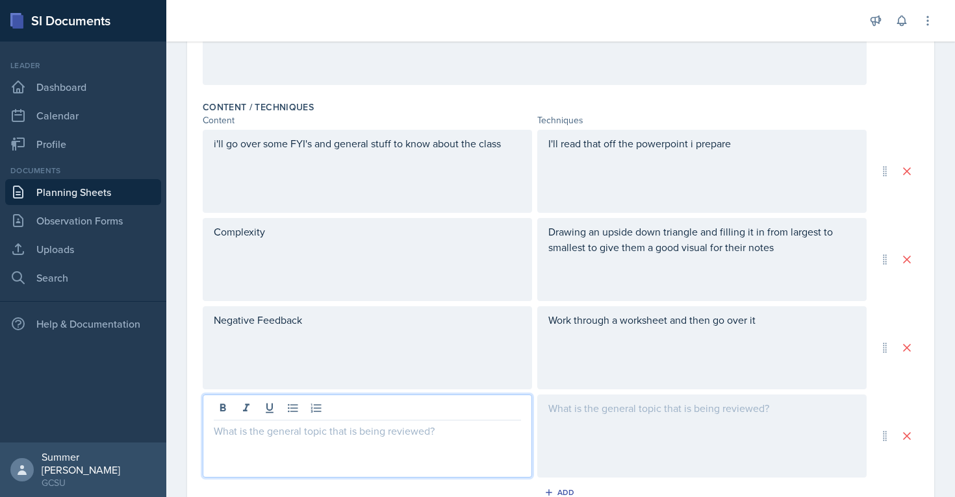
scroll to position [401, 0]
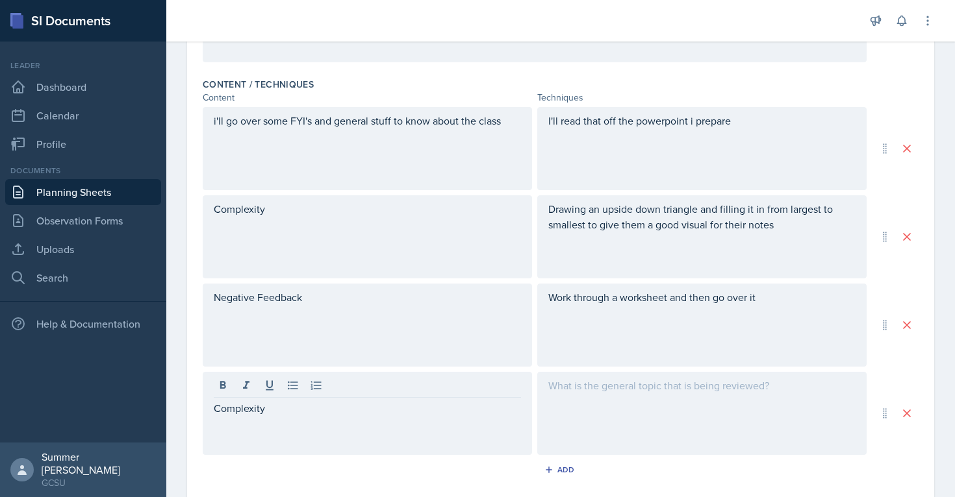
click at [678, 403] on div at bounding box center [701, 413] width 329 height 83
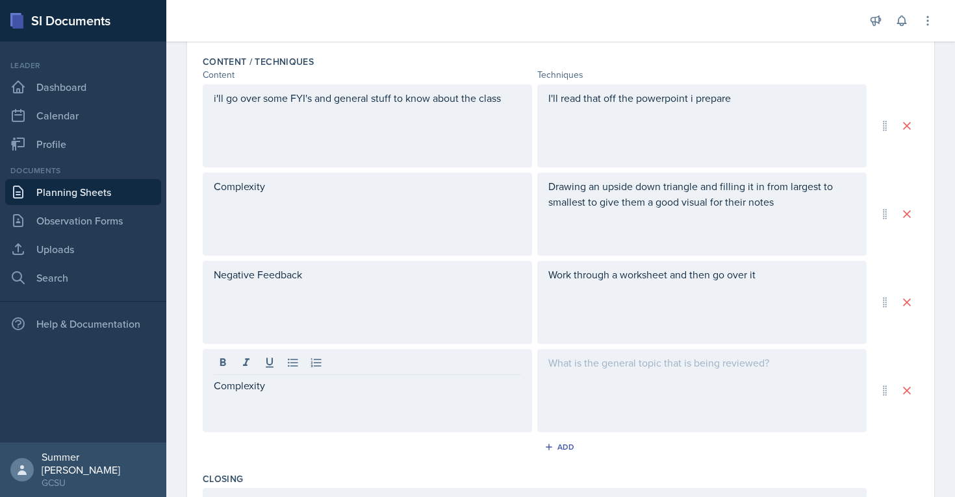
click at [678, 403] on div at bounding box center [701, 390] width 329 height 83
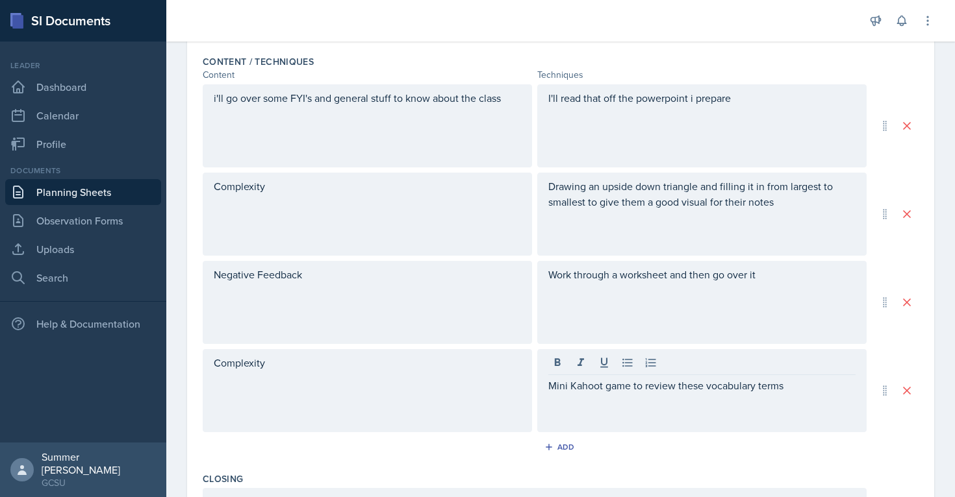
click at [799, 438] on div "Add" at bounding box center [561, 450] width 716 height 25
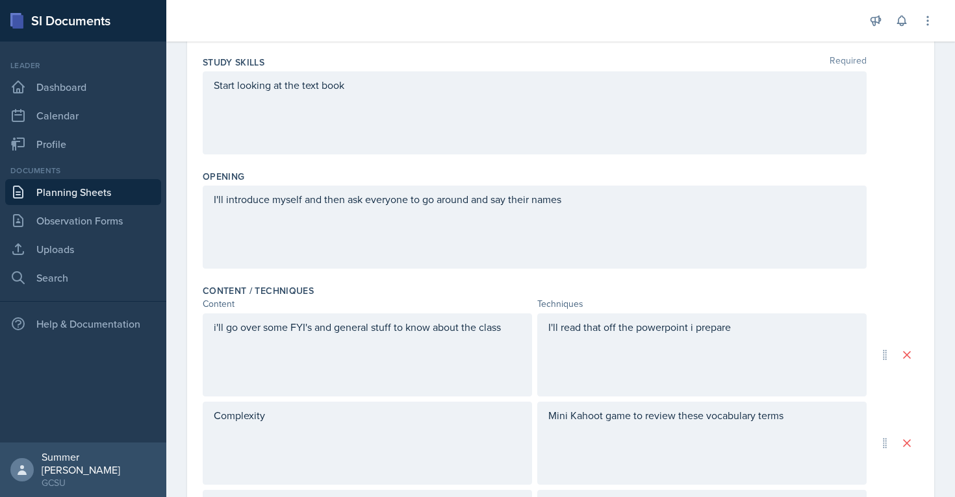
scroll to position [0, 0]
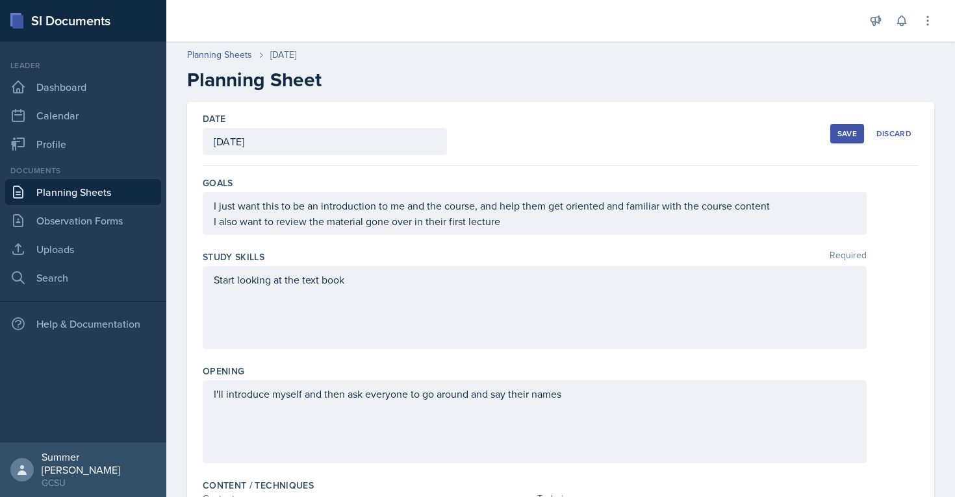
click at [852, 138] on div "Save" at bounding box center [846, 134] width 19 height 10
